Goal: Task Accomplishment & Management: Use online tool/utility

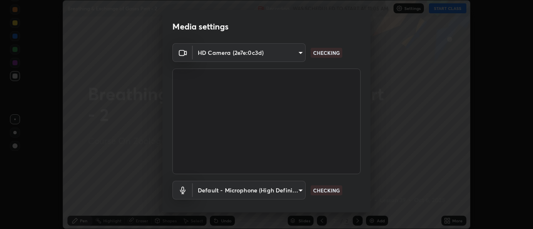
scroll to position [229, 533]
click at [290, 192] on body "Erase all Breathing & Exchange of Gases Part - 2 Recording WAS SCHEDULED TO STA…" at bounding box center [266, 114] width 533 height 229
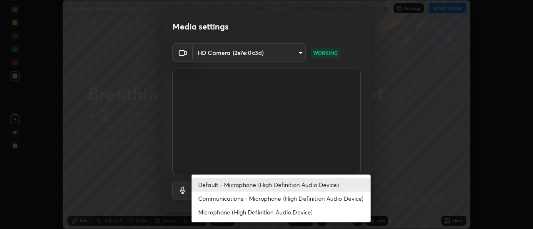
click at [283, 196] on li "Communications - Microphone (High Definition Audio Device)" at bounding box center [280, 199] width 179 height 14
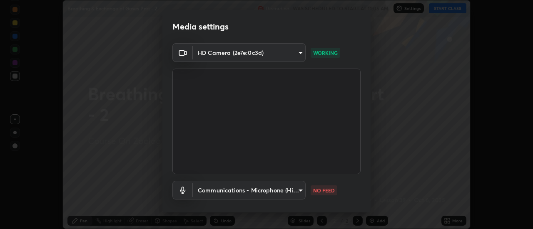
click at [275, 191] on body "Erase all Breathing & Exchange of Gases Part - 2 Recording WAS SCHEDULED TO STA…" at bounding box center [266, 114] width 533 height 229
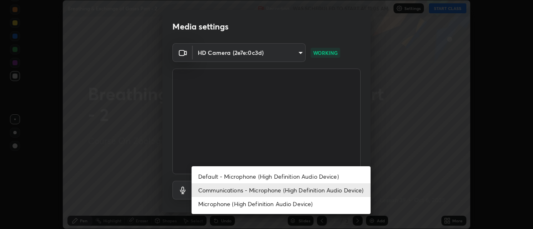
click at [270, 176] on li "Default - Microphone (High Definition Audio Device)" at bounding box center [280, 177] width 179 height 14
type input "default"
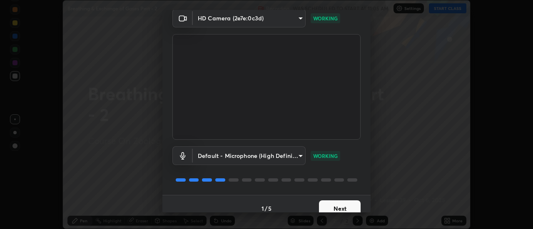
scroll to position [44, 0]
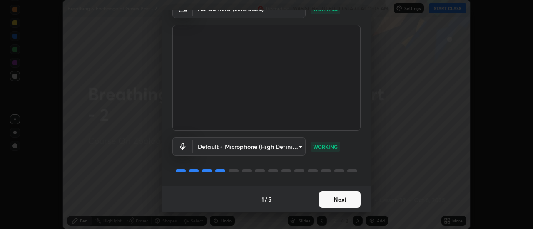
click at [345, 203] on button "Next" at bounding box center [340, 199] width 42 height 17
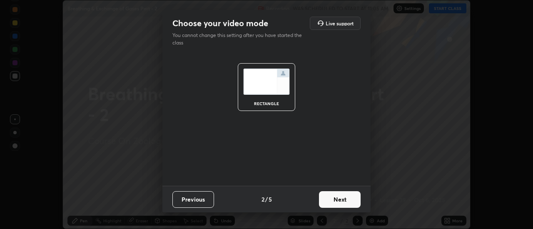
scroll to position [0, 0]
click at [343, 201] on button "Next" at bounding box center [340, 199] width 42 height 17
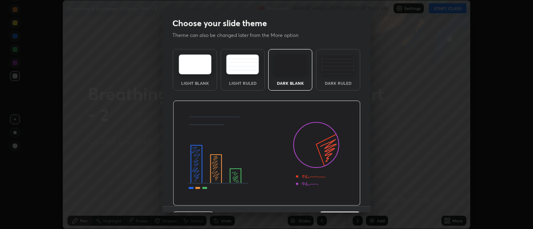
scroll to position [20, 0]
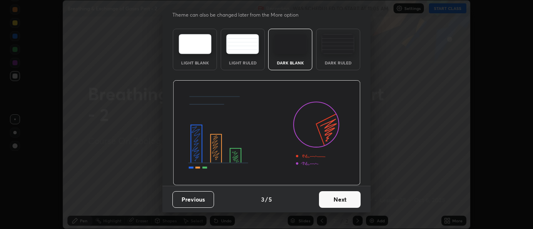
click at [352, 203] on button "Next" at bounding box center [340, 199] width 42 height 17
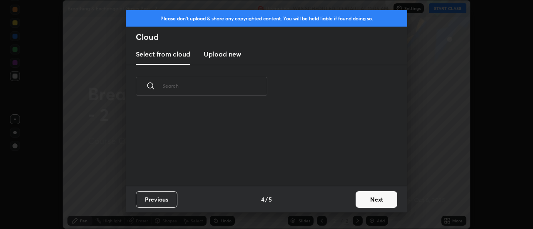
scroll to position [0, 0]
click at [361, 201] on button "Next" at bounding box center [376, 199] width 42 height 17
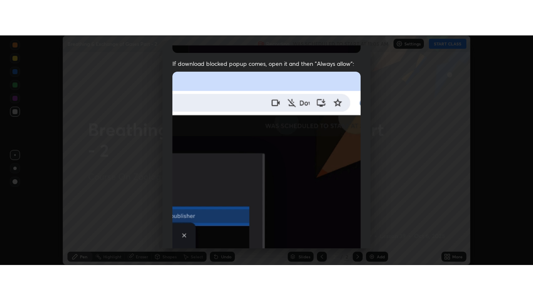
scroll to position [213, 0]
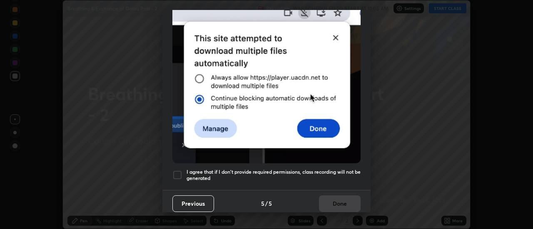
click at [179, 170] on div at bounding box center [177, 175] width 10 height 10
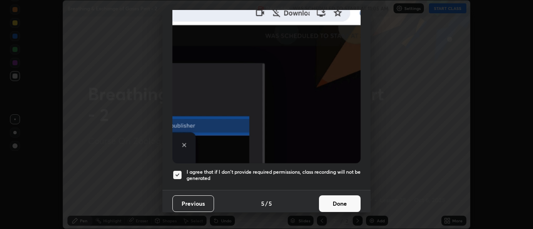
click at [346, 201] on button "Done" at bounding box center [340, 204] width 42 height 17
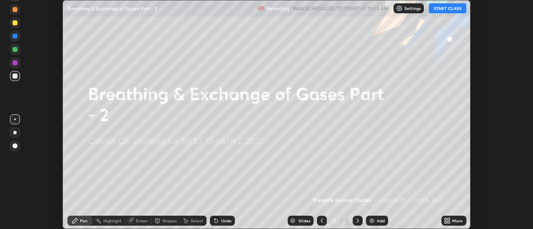
click at [446, 222] on icon at bounding box center [445, 222] width 2 height 2
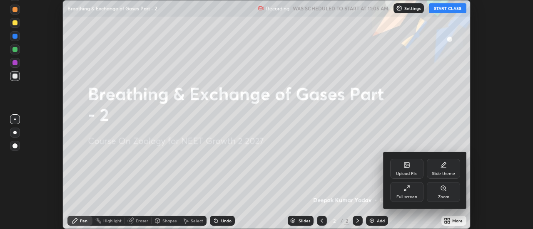
click at [409, 191] on icon at bounding box center [406, 188] width 7 height 7
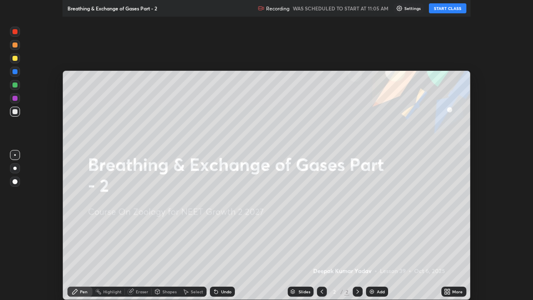
scroll to position [300, 533]
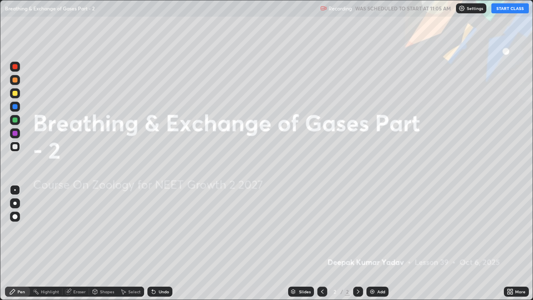
click at [372, 229] on img at bounding box center [372, 291] width 7 height 7
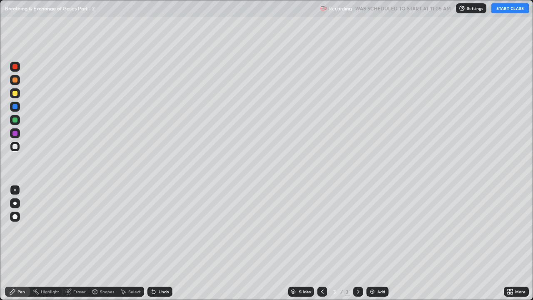
click at [512, 7] on button "START CLASS" at bounding box center [509, 8] width 37 height 10
click at [21, 229] on div "Pen" at bounding box center [17, 291] width 25 height 10
click at [14, 217] on div at bounding box center [14, 216] width 5 height 5
click at [15, 93] on div at bounding box center [14, 93] width 5 height 5
click at [16, 80] on div at bounding box center [14, 79] width 5 height 5
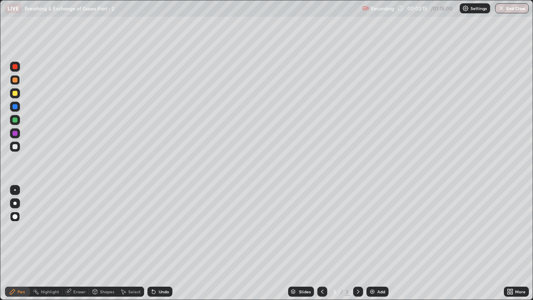
click at [15, 147] on div at bounding box center [14, 146] width 5 height 5
click at [153, 229] on icon at bounding box center [153, 291] width 3 height 3
click at [18, 124] on div at bounding box center [15, 120] width 10 height 10
click at [20, 93] on div at bounding box center [15, 93] width 10 height 10
click at [17, 134] on div at bounding box center [14, 133] width 5 height 5
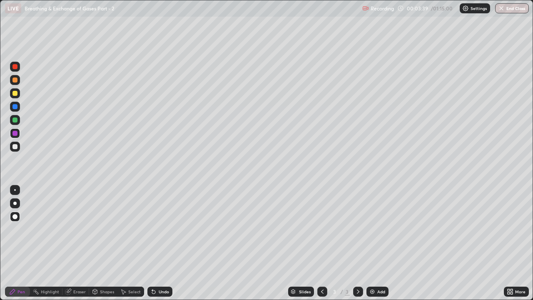
click at [15, 121] on div at bounding box center [14, 119] width 5 height 5
click at [372, 229] on img at bounding box center [372, 291] width 7 height 7
click at [14, 81] on div at bounding box center [14, 79] width 5 height 5
click at [17, 122] on div at bounding box center [14, 119] width 5 height 5
click at [367, 229] on div "Add" at bounding box center [377, 291] width 22 height 10
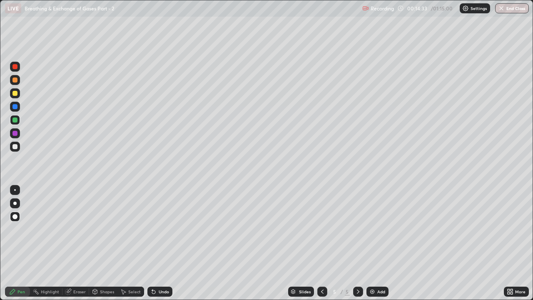
click at [16, 92] on div at bounding box center [14, 93] width 5 height 5
click at [16, 119] on div at bounding box center [14, 119] width 5 height 5
click at [369, 229] on img at bounding box center [372, 291] width 7 height 7
click at [16, 147] on div at bounding box center [14, 146] width 5 height 5
click at [152, 229] on icon at bounding box center [153, 291] width 3 height 3
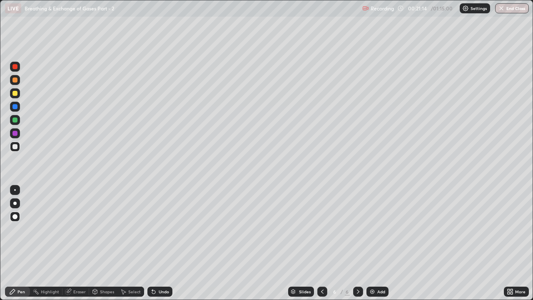
click at [15, 120] on div at bounding box center [14, 119] width 5 height 5
click at [19, 93] on div at bounding box center [15, 93] width 10 height 10
click at [152, 229] on icon at bounding box center [153, 291] width 3 height 3
click at [17, 108] on div at bounding box center [14, 106] width 5 height 5
click at [15, 80] on div at bounding box center [14, 79] width 5 height 5
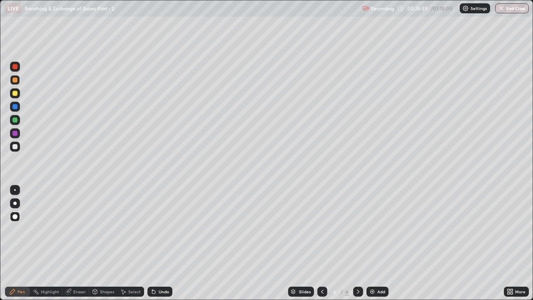
click at [15, 67] on div at bounding box center [14, 66] width 5 height 5
click at [370, 229] on img at bounding box center [372, 291] width 7 height 7
click at [16, 146] on div at bounding box center [14, 146] width 5 height 5
click at [81, 229] on div "Eraser" at bounding box center [75, 291] width 27 height 10
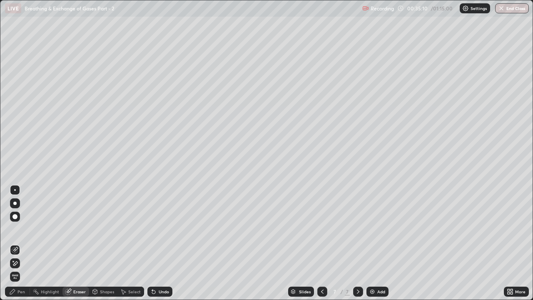
click at [20, 229] on div "Pen" at bounding box center [20, 291] width 7 height 4
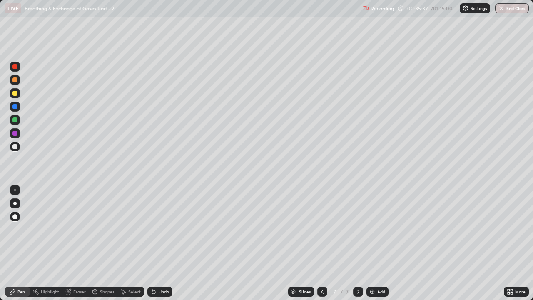
click at [15, 96] on div at bounding box center [15, 93] width 10 height 10
click at [15, 82] on div at bounding box center [14, 79] width 5 height 5
click at [325, 229] on div at bounding box center [322, 291] width 10 height 10
click at [357, 229] on icon at bounding box center [358, 291] width 7 height 7
click at [17, 69] on div at bounding box center [15, 67] width 10 height 10
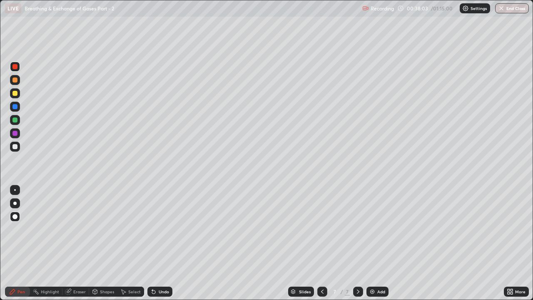
click at [72, 229] on div "Eraser" at bounding box center [75, 291] width 27 height 10
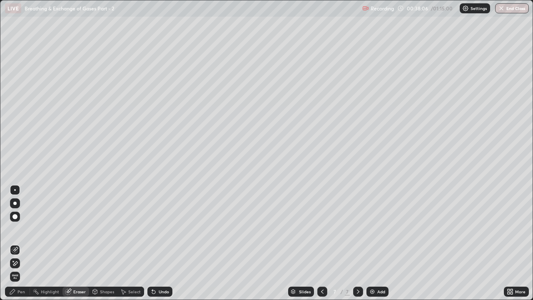
click at [23, 229] on div "Pen" at bounding box center [20, 291] width 7 height 4
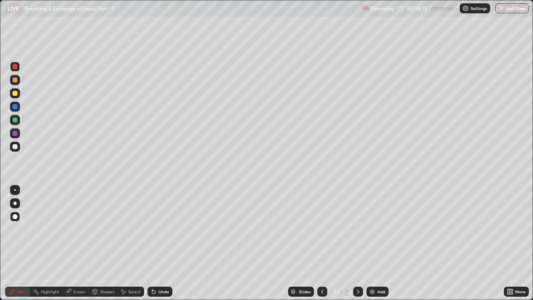
click at [18, 107] on div at bounding box center [15, 107] width 10 height 10
click at [321, 229] on icon at bounding box center [322, 291] width 7 height 7
click at [347, 229] on div "7" at bounding box center [347, 291] width 5 height 7
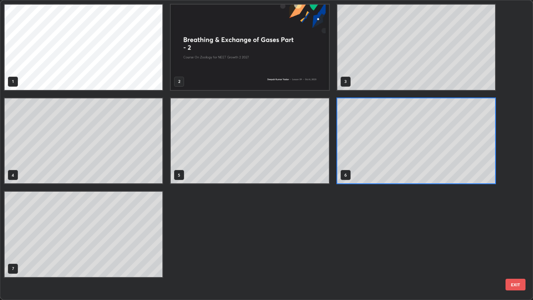
scroll to position [296, 528]
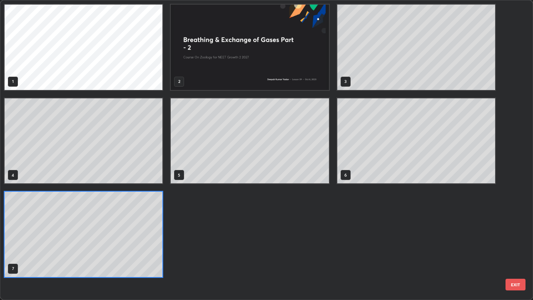
click at [512, 229] on button "EXIT" at bounding box center [515, 284] width 20 height 12
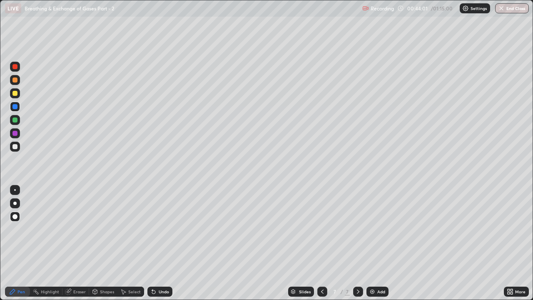
click at [373, 229] on img at bounding box center [372, 291] width 7 height 7
click at [15, 146] on div at bounding box center [14, 146] width 5 height 5
click at [15, 120] on div at bounding box center [14, 119] width 5 height 5
click at [77, 229] on div "Eraser" at bounding box center [79, 291] width 12 height 4
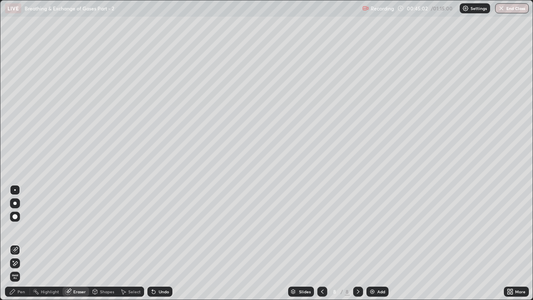
click at [20, 229] on div "Pen" at bounding box center [20, 291] width 7 height 4
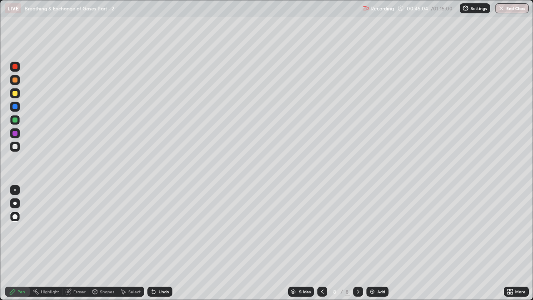
click at [19, 94] on div at bounding box center [15, 93] width 10 height 10
click at [17, 135] on div at bounding box center [15, 133] width 10 height 10
click at [18, 69] on div at bounding box center [15, 67] width 10 height 10
click at [15, 122] on div at bounding box center [14, 119] width 5 height 5
click at [18, 150] on div at bounding box center [15, 146] width 10 height 10
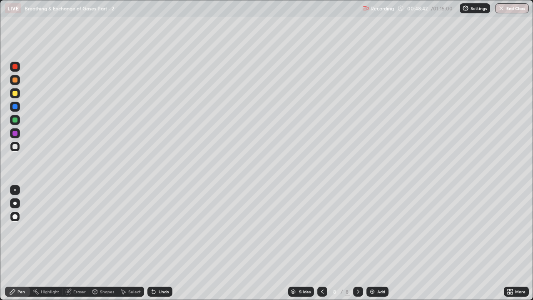
click at [20, 91] on div at bounding box center [15, 93] width 10 height 10
click at [17, 123] on div at bounding box center [15, 120] width 10 height 10
click at [156, 229] on div "Undo" at bounding box center [159, 291] width 25 height 10
click at [158, 229] on div "Undo" at bounding box center [159, 291] width 25 height 10
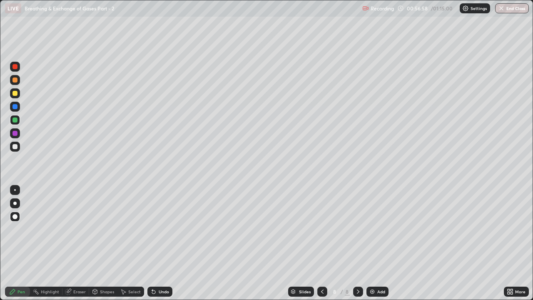
click at [373, 229] on img at bounding box center [372, 291] width 7 height 7
click at [19, 68] on div at bounding box center [15, 67] width 10 height 10
click at [69, 229] on icon at bounding box center [69, 290] width 5 height 4
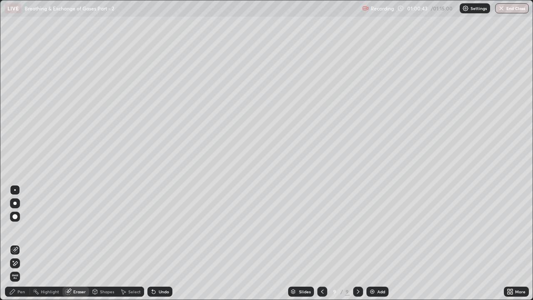
click at [152, 229] on icon at bounding box center [153, 291] width 3 height 3
click at [369, 229] on img at bounding box center [372, 291] width 7 height 7
click at [153, 229] on icon at bounding box center [153, 291] width 3 height 3
click at [152, 229] on icon at bounding box center [153, 291] width 3 height 3
click at [320, 229] on icon at bounding box center [321, 291] width 7 height 7
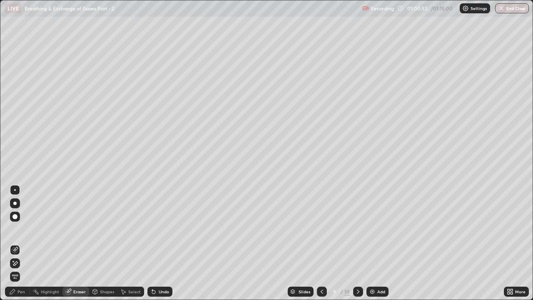
click at [20, 229] on div "Pen" at bounding box center [20, 291] width 7 height 4
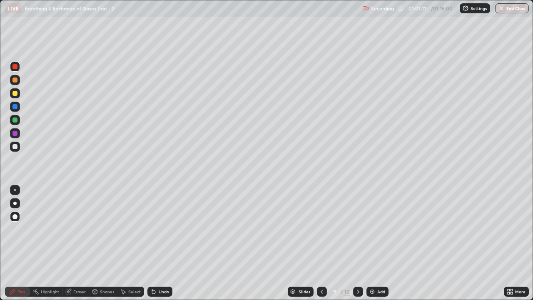
click at [17, 97] on div at bounding box center [15, 93] width 10 height 10
click at [159, 229] on div "Undo" at bounding box center [164, 291] width 10 height 4
click at [156, 229] on div "Undo" at bounding box center [159, 291] width 25 height 10
click at [15, 120] on div at bounding box center [14, 119] width 5 height 5
click at [152, 229] on icon at bounding box center [153, 291] width 3 height 3
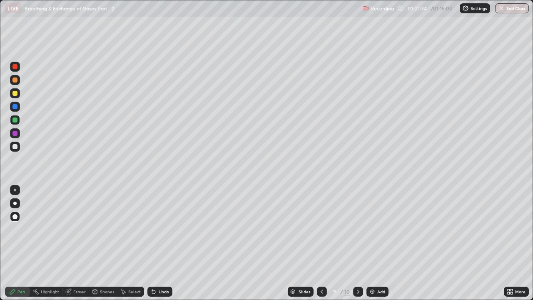
click at [153, 229] on icon at bounding box center [153, 291] width 3 height 3
click at [155, 229] on icon at bounding box center [153, 291] width 7 height 7
click at [15, 95] on div at bounding box center [14, 93] width 5 height 5
click at [16, 80] on div at bounding box center [14, 79] width 5 height 5
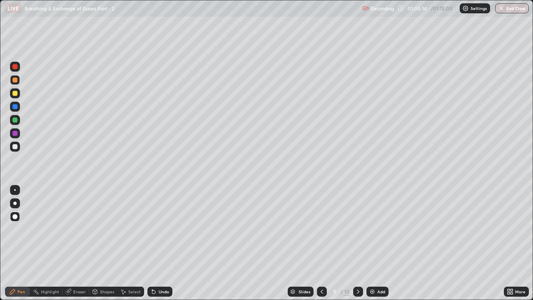
click at [515, 8] on button "End Class" at bounding box center [512, 8] width 34 height 10
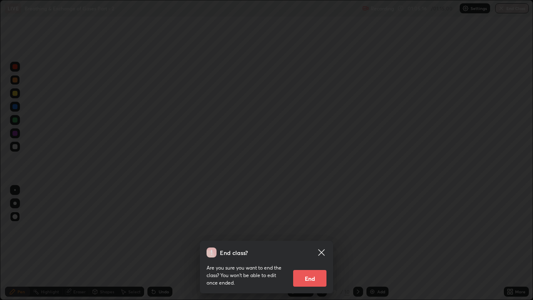
click at [307, 229] on button "End" at bounding box center [309, 278] width 33 height 17
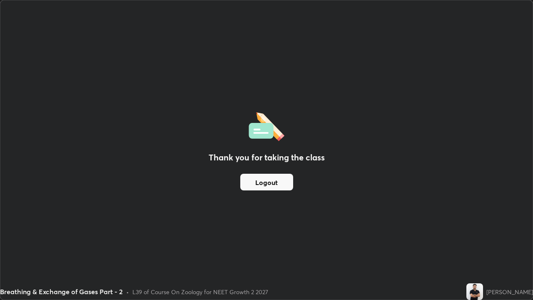
click at [275, 182] on button "Logout" at bounding box center [266, 182] width 53 height 17
